Goal: Check status

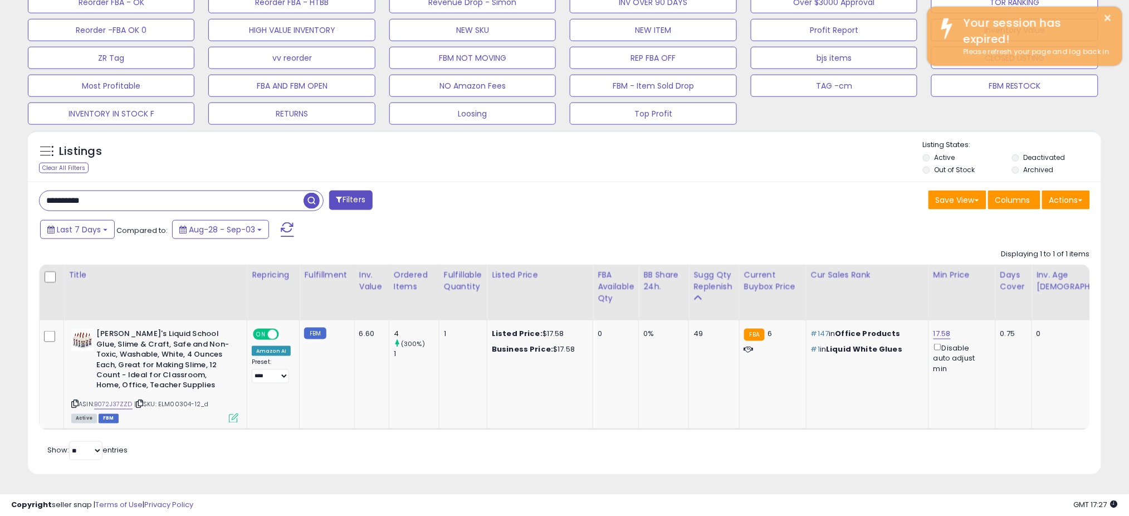
scroll to position [228, 623]
